Goal: Task Accomplishment & Management: Manage account settings

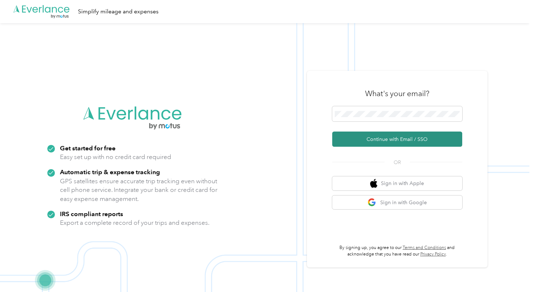
click at [380, 141] on button "Continue with Email / SSO" at bounding box center [397, 138] width 130 height 15
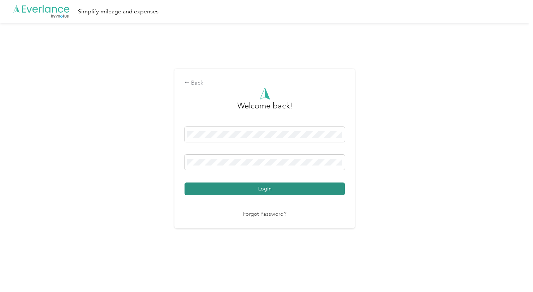
click at [310, 191] on button "Login" at bounding box center [264, 188] width 160 height 13
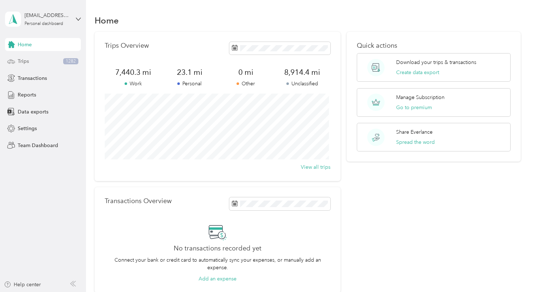
click at [21, 60] on span "Trips" at bounding box center [23, 61] width 11 height 8
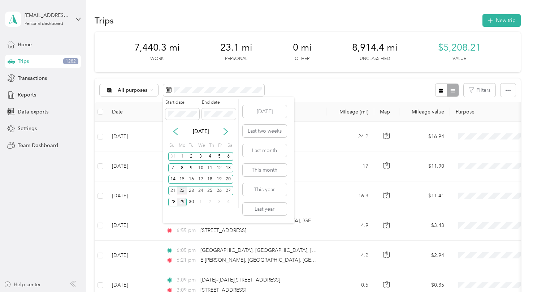
click at [186, 190] on div "22" at bounding box center [181, 190] width 9 height 9
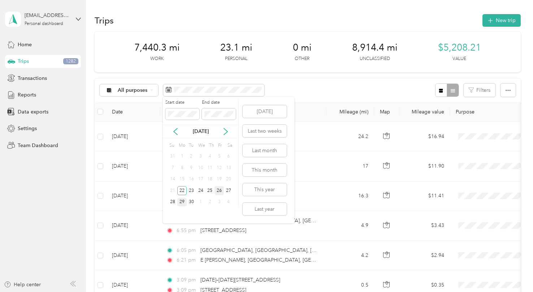
click at [218, 188] on div "26" at bounding box center [218, 190] width 9 height 9
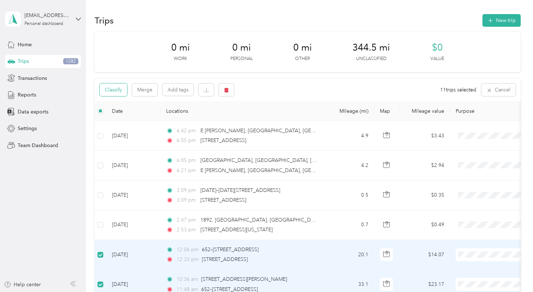
click at [115, 89] on button "Classify" at bounding box center [113, 89] width 27 height 13
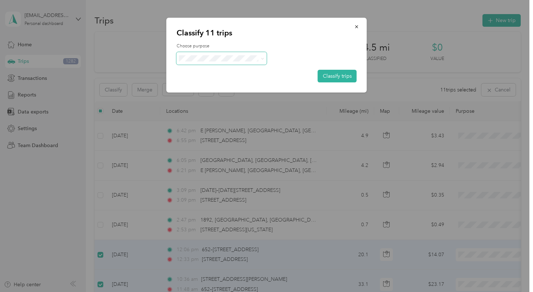
click at [262, 58] on icon at bounding box center [262, 58] width 3 height 3
click at [240, 75] on ol "Work Personal Food Services Other Charity Medical Moving Commute" at bounding box center [221, 112] width 90 height 101
click at [223, 68] on span "Work" at bounding box center [227, 72] width 67 height 8
click at [335, 77] on button "Classify trips" at bounding box center [337, 76] width 39 height 13
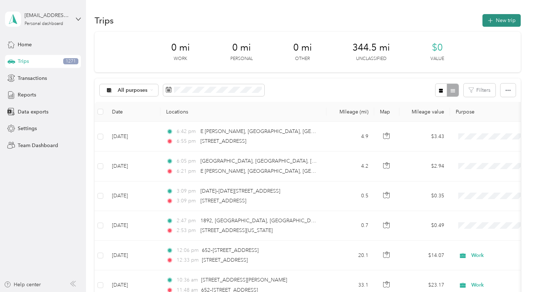
click at [498, 17] on button "New trip" at bounding box center [501, 20] width 38 height 13
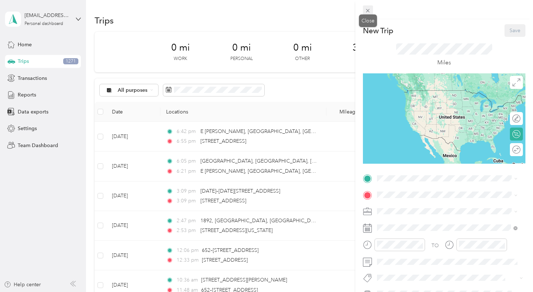
click at [365, 8] on icon at bounding box center [368, 11] width 6 height 6
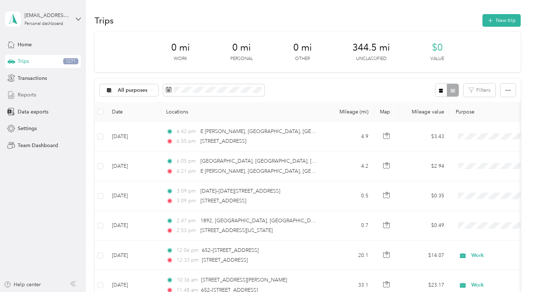
click at [35, 97] on span "Reports" at bounding box center [27, 95] width 18 height 8
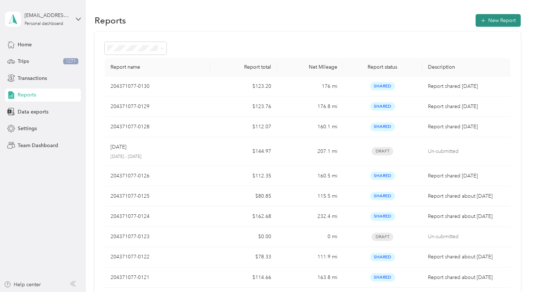
click at [498, 20] on button "New Report" at bounding box center [497, 20] width 45 height 13
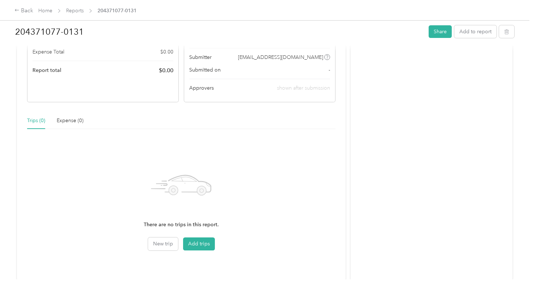
scroll to position [134, 0]
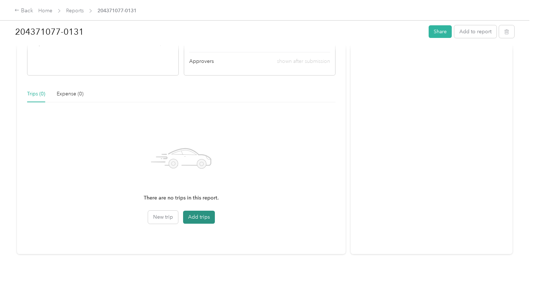
click at [199, 214] on button "Add trips" at bounding box center [199, 216] width 32 height 13
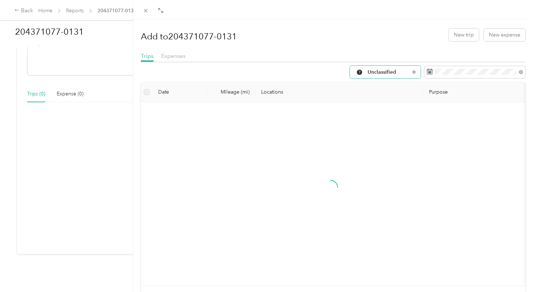
click at [388, 72] on span "Unclassified" at bounding box center [388, 72] width 42 height 5
click at [370, 108] on span "Work" at bounding box center [386, 109] width 48 height 8
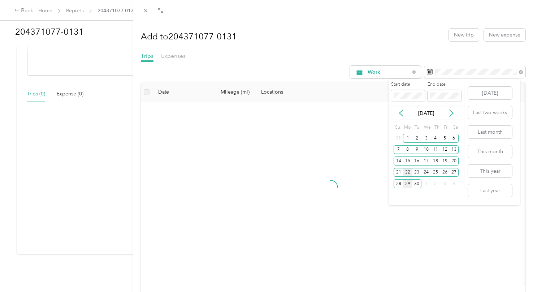
click at [409, 173] on div "22" at bounding box center [407, 172] width 9 height 9
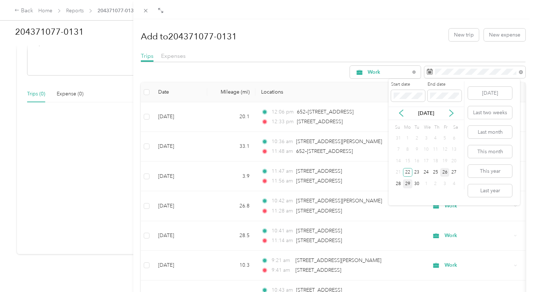
click at [442, 171] on div "26" at bounding box center [444, 172] width 9 height 9
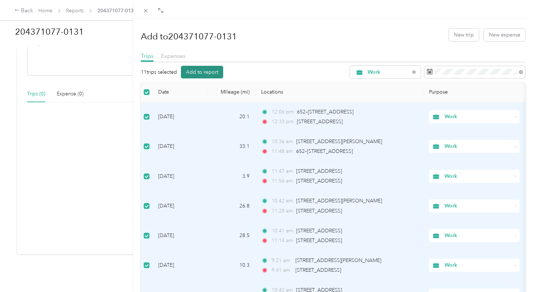
click at [208, 74] on button "Add to report" at bounding box center [202, 72] width 42 height 13
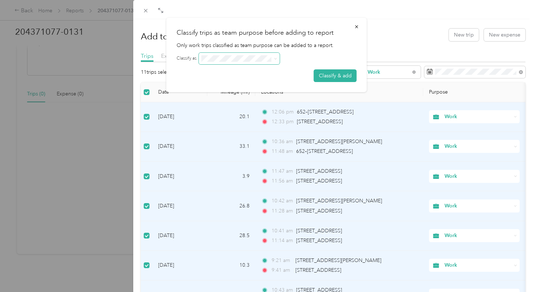
click at [275, 59] on icon at bounding box center [275, 58] width 3 height 3
click at [351, 78] on button "Classify & add" at bounding box center [335, 75] width 43 height 13
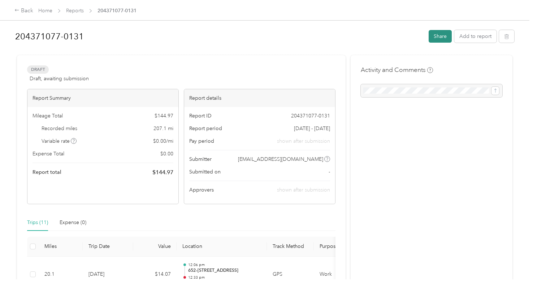
click at [435, 39] on button "Share" at bounding box center [439, 36] width 23 height 13
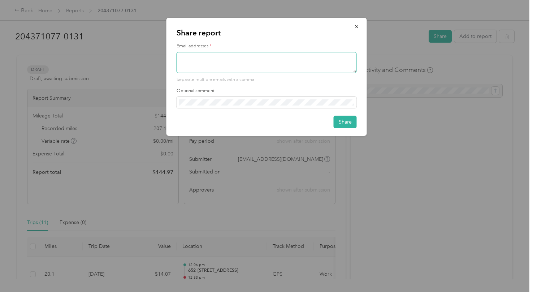
click at [306, 69] on textarea at bounding box center [266, 62] width 180 height 21
type textarea "[EMAIL_ADDRESS][DOMAIN_NAME]"
click at [352, 122] on button "Share" at bounding box center [344, 121] width 23 height 13
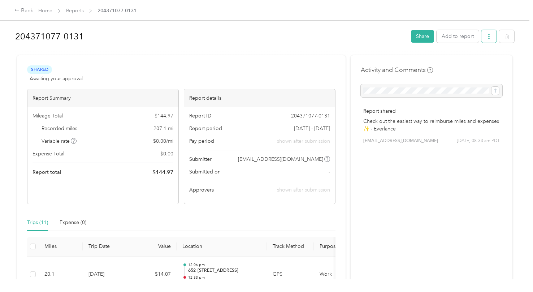
click at [486, 37] on icon "button" at bounding box center [488, 36] width 5 height 5
click at [474, 60] on span "Download" at bounding box center [466, 63] width 24 height 8
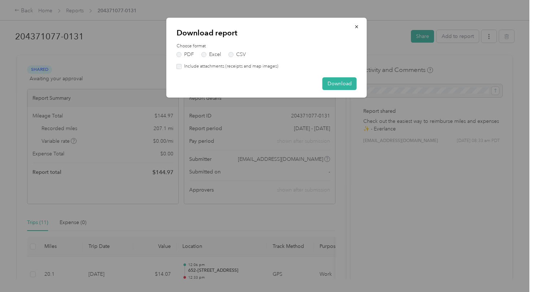
click at [183, 66] on label "Include attachments (receipts and map images)" at bounding box center [230, 66] width 97 height 6
click at [344, 87] on button "Download" at bounding box center [339, 83] width 34 height 13
